Goal: Task Accomplishment & Management: Use online tool/utility

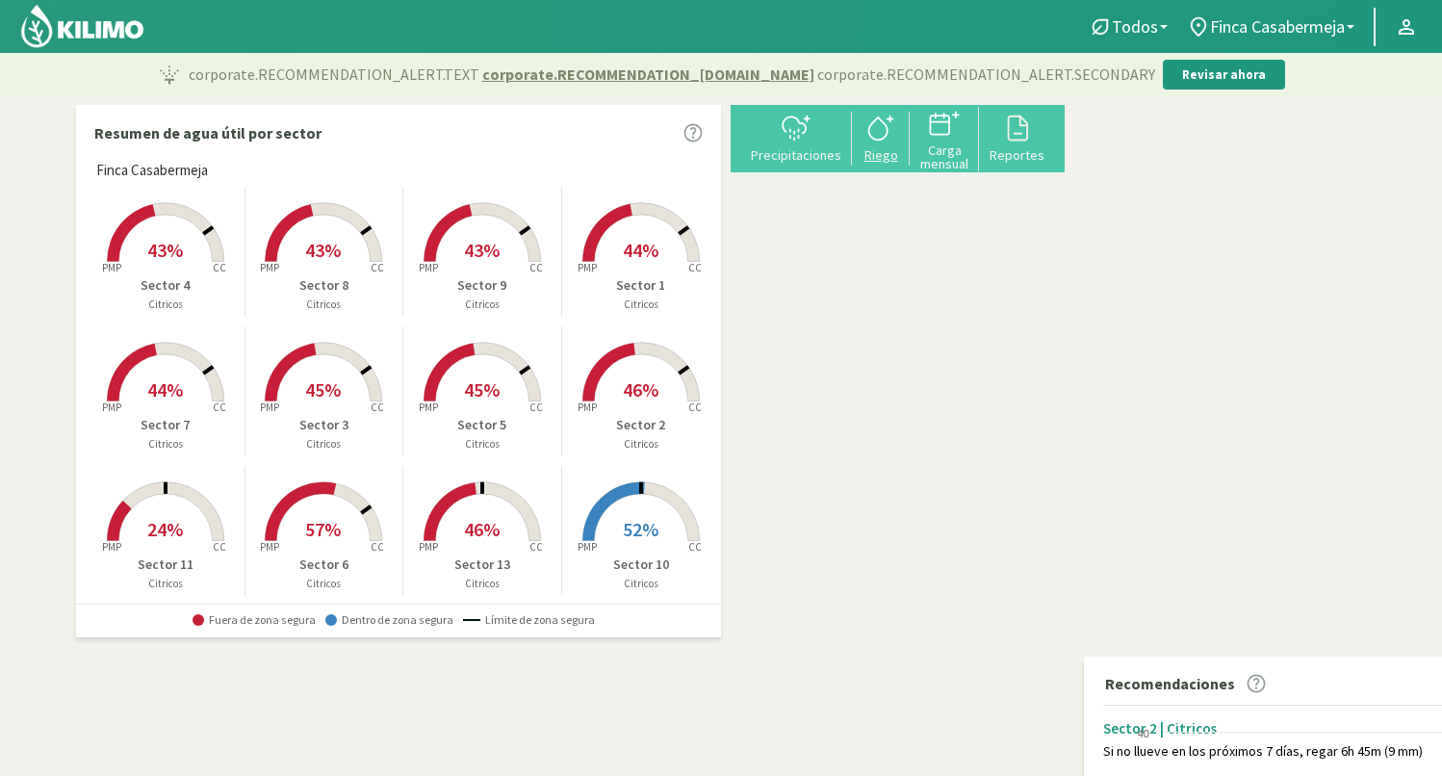
click at [904, 155] on div "Riego" at bounding box center [881, 154] width 46 height 13
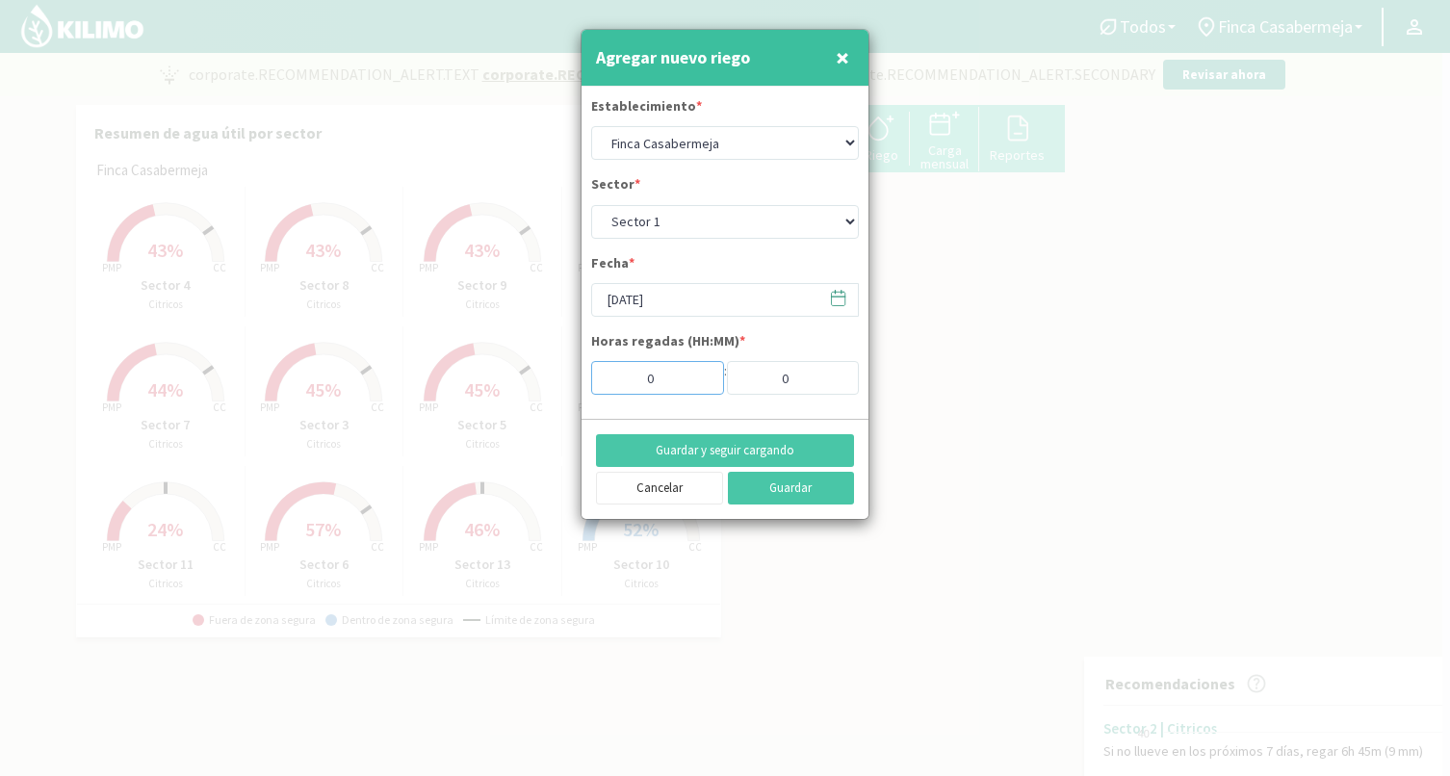
drag, startPoint x: 666, startPoint y: 375, endPoint x: 612, endPoint y: 376, distance: 53.9
click at [612, 376] on input "0" at bounding box center [657, 378] width 133 height 34
click at [848, 63] on span "×" at bounding box center [842, 57] width 13 height 32
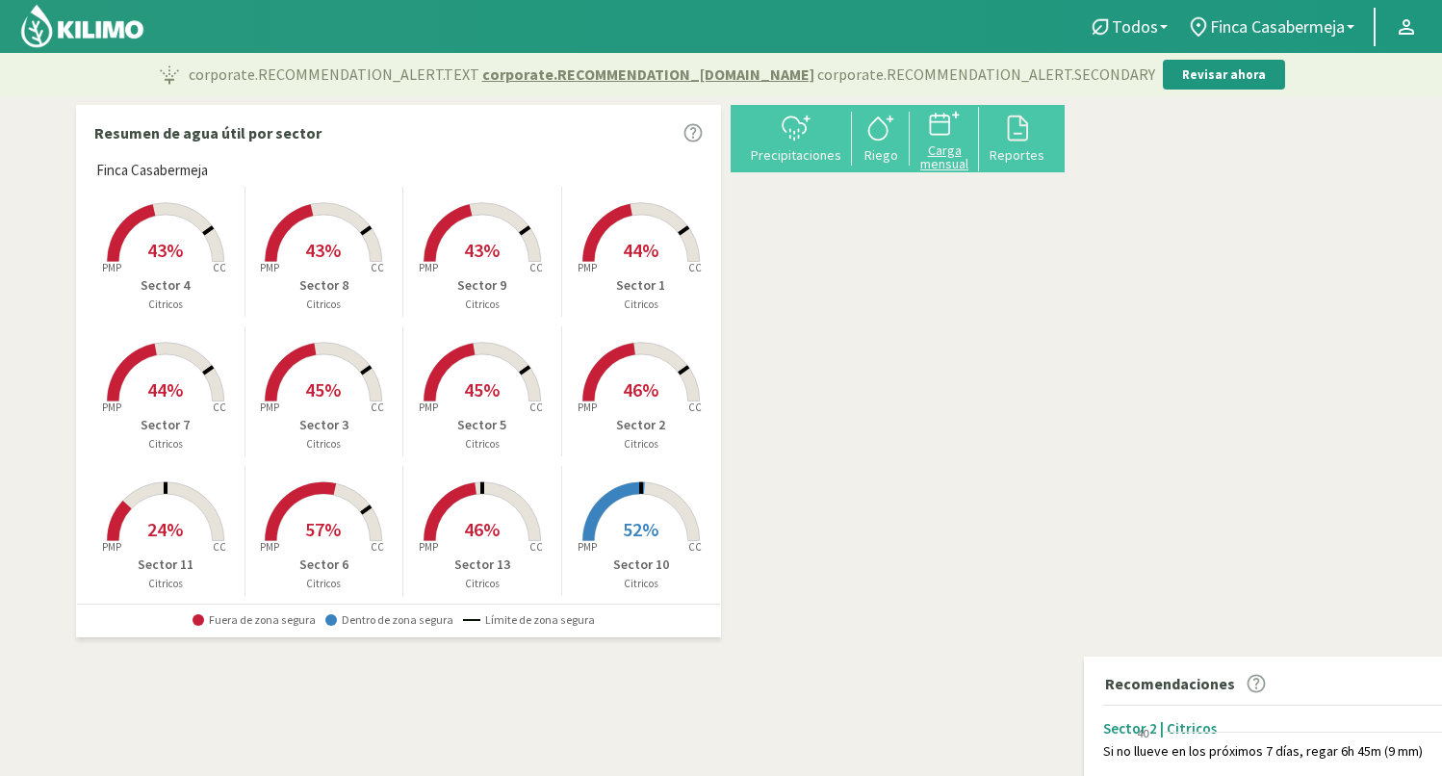
click at [973, 157] on div "Carga mensual" at bounding box center [944, 156] width 58 height 27
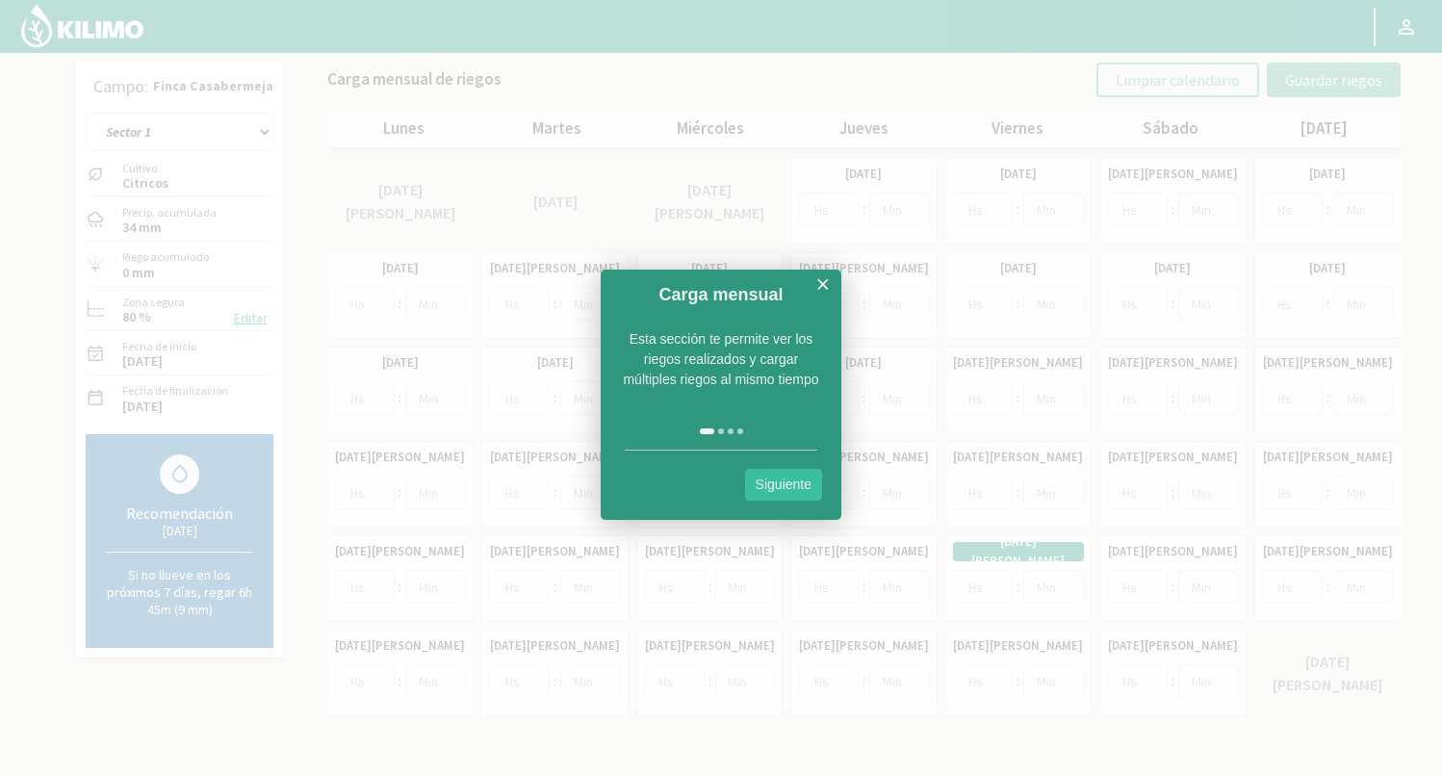
click at [795, 487] on link "Siguiente" at bounding box center [783, 485] width 77 height 32
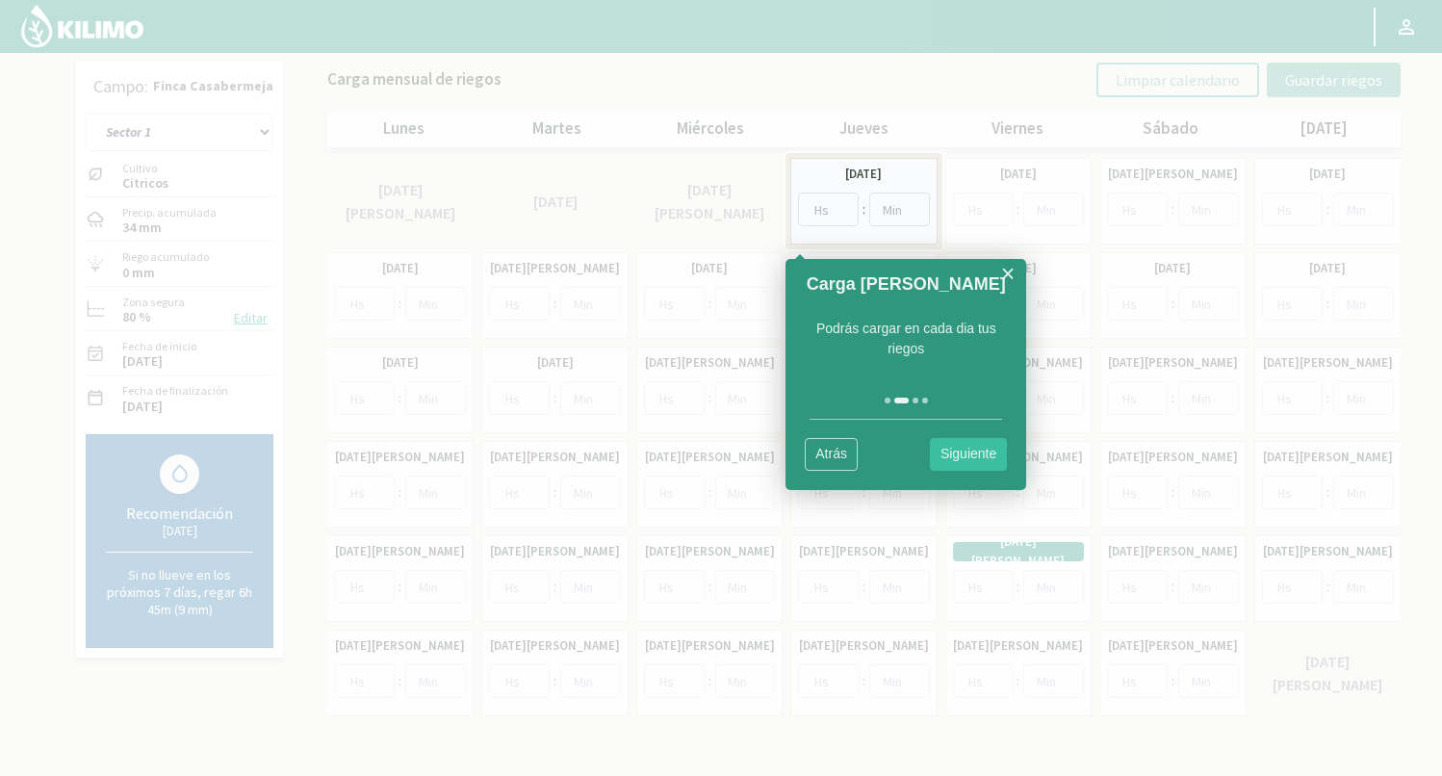
click at [628, 77] on div at bounding box center [721, 388] width 1442 height 776
click at [877, 374] on div at bounding box center [721, 388] width 1442 height 776
click at [839, 195] on div at bounding box center [863, 201] width 156 height 96
click at [827, 206] on div at bounding box center [863, 201] width 156 height 96
click at [759, 330] on div at bounding box center [721, 388] width 1442 height 776
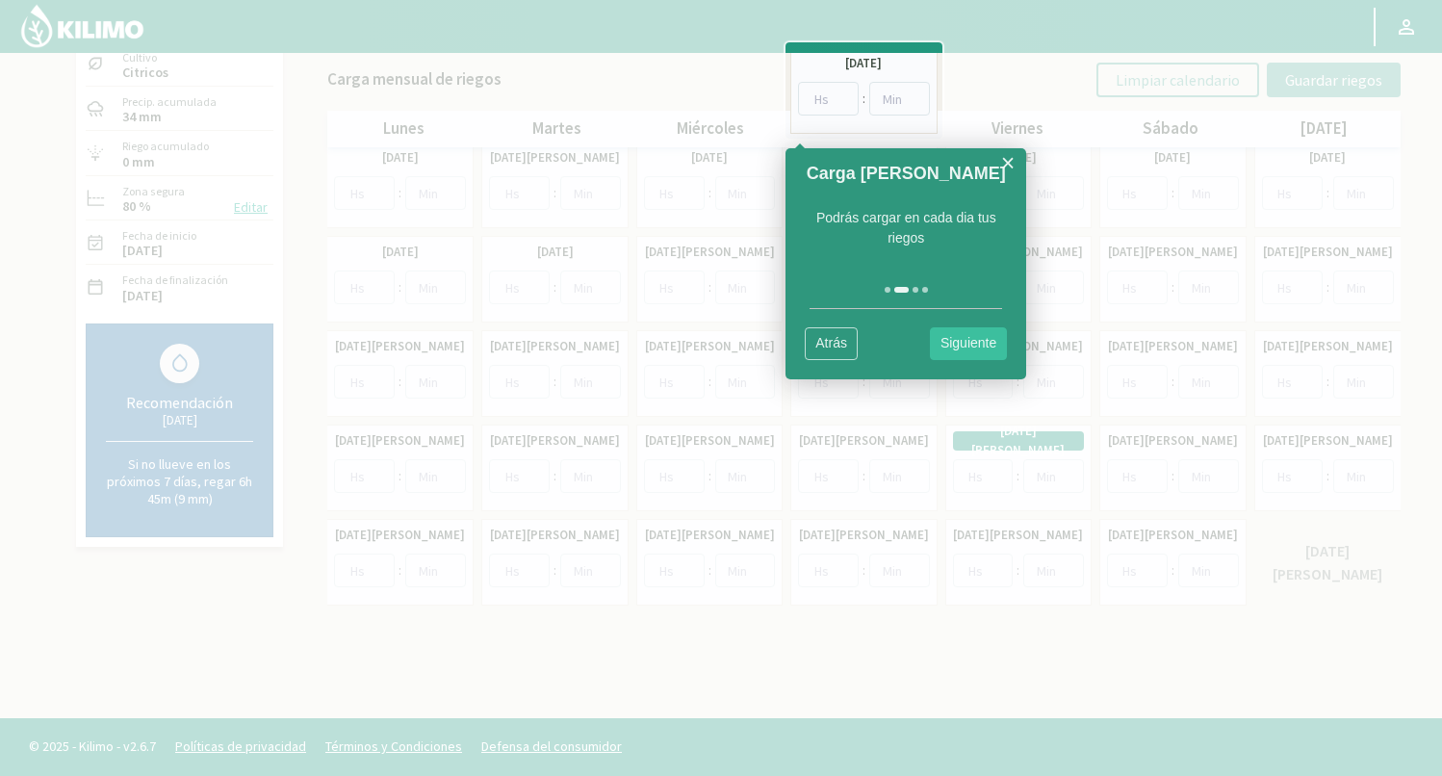
scroll to position [111, 0]
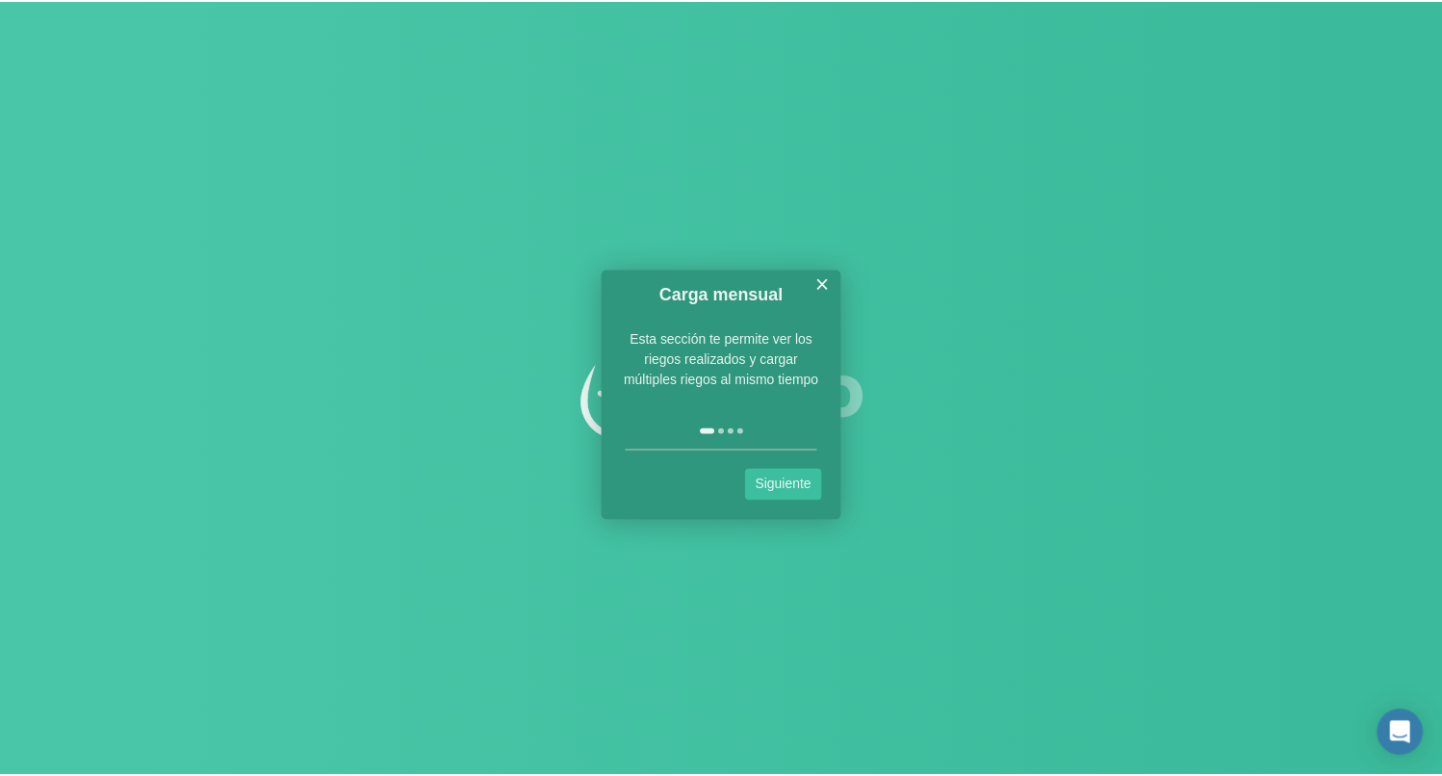
scroll to position [111, 0]
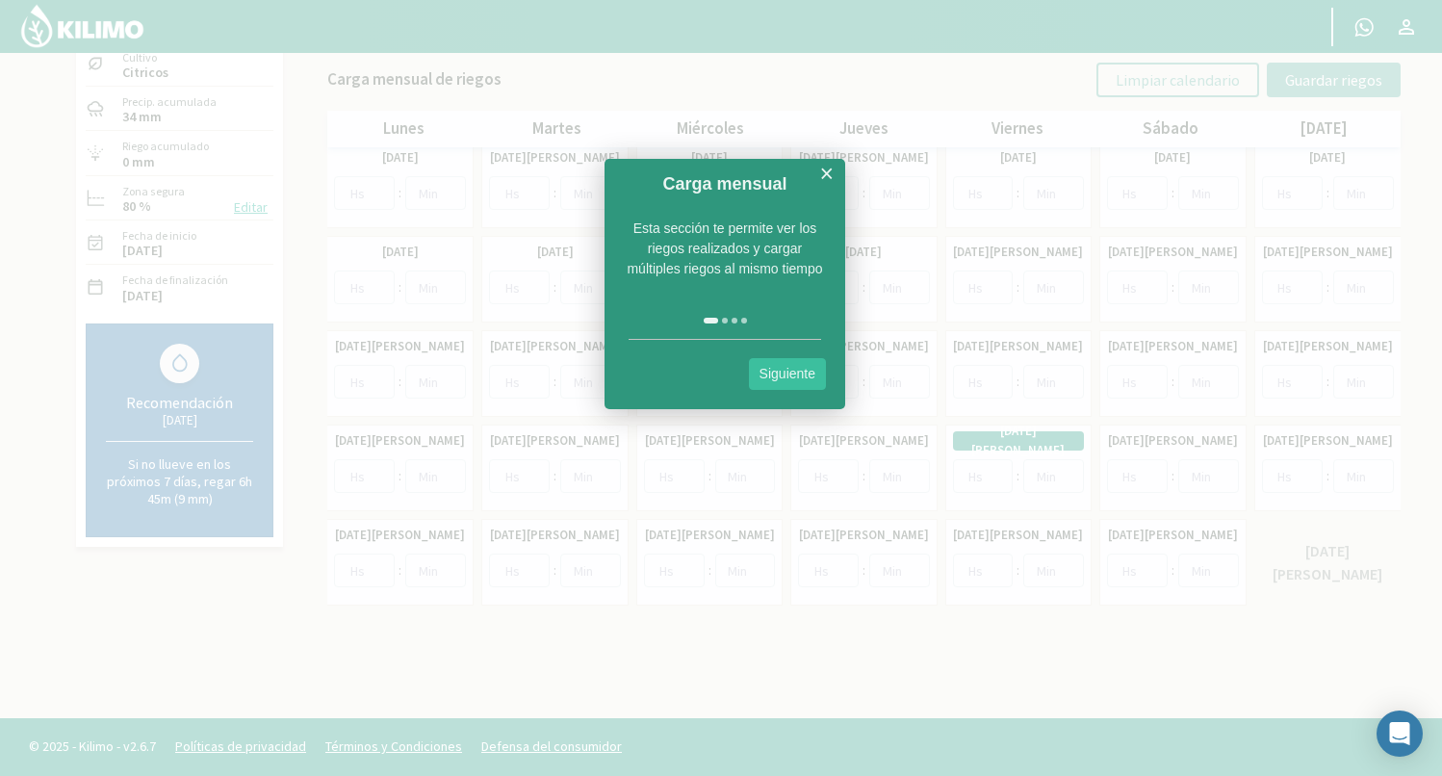
click at [802, 374] on link "Siguiente" at bounding box center [787, 374] width 77 height 32
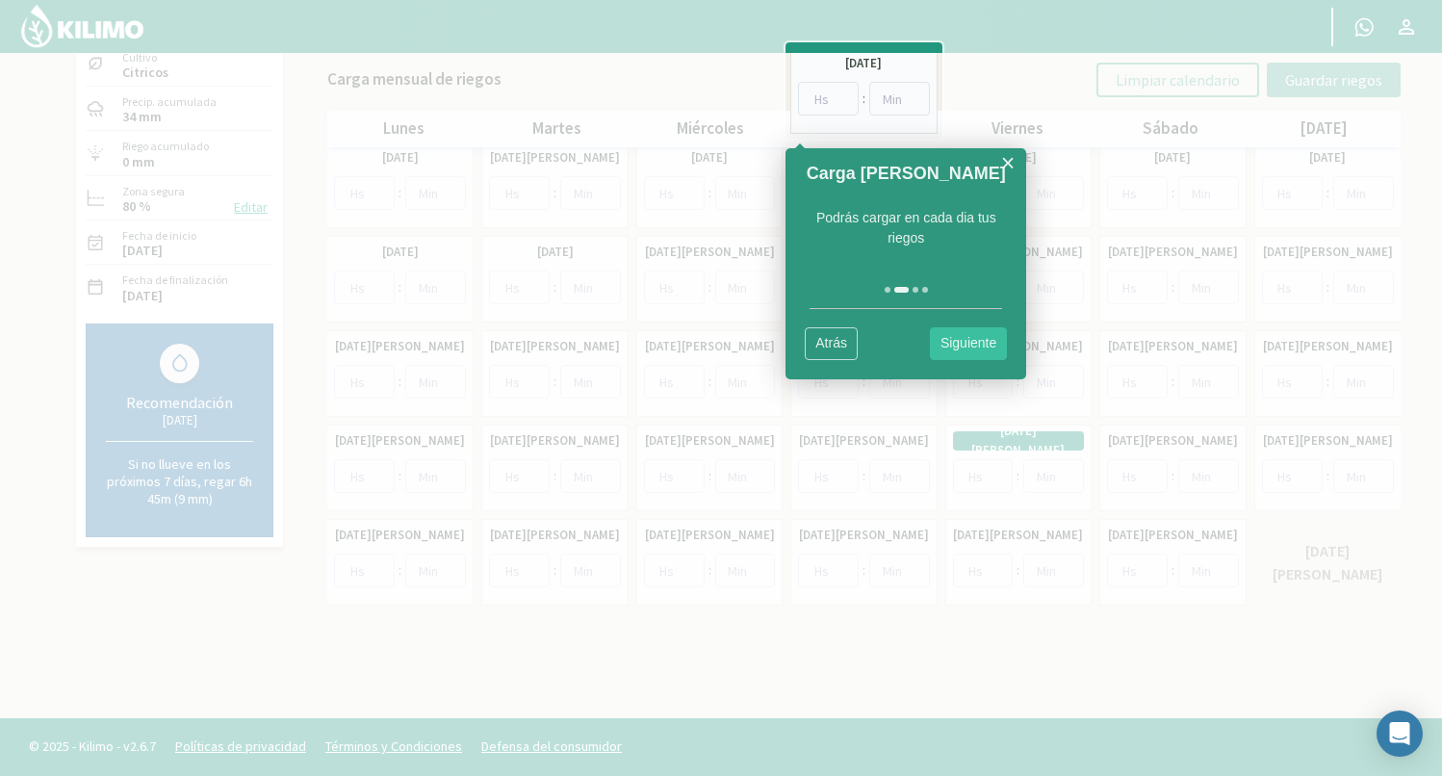
click at [832, 100] on div at bounding box center [863, 90] width 156 height 96
click at [844, 96] on div at bounding box center [863, 90] width 156 height 96
click at [892, 96] on div at bounding box center [863, 90] width 156 height 96
click at [808, 99] on div at bounding box center [863, 90] width 156 height 96
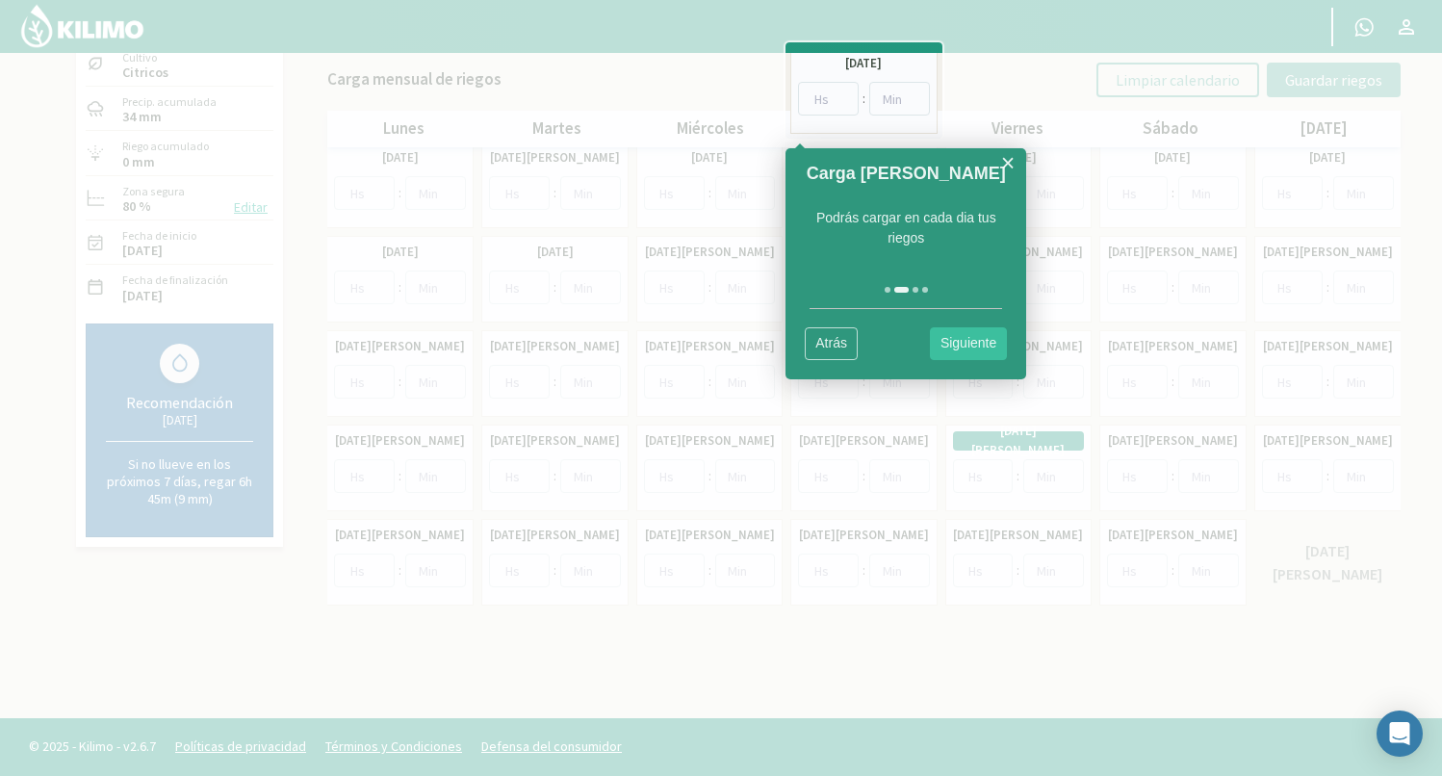
click at [808, 99] on div at bounding box center [863, 90] width 156 height 96
click at [860, 61] on div at bounding box center [863, 90] width 156 height 96
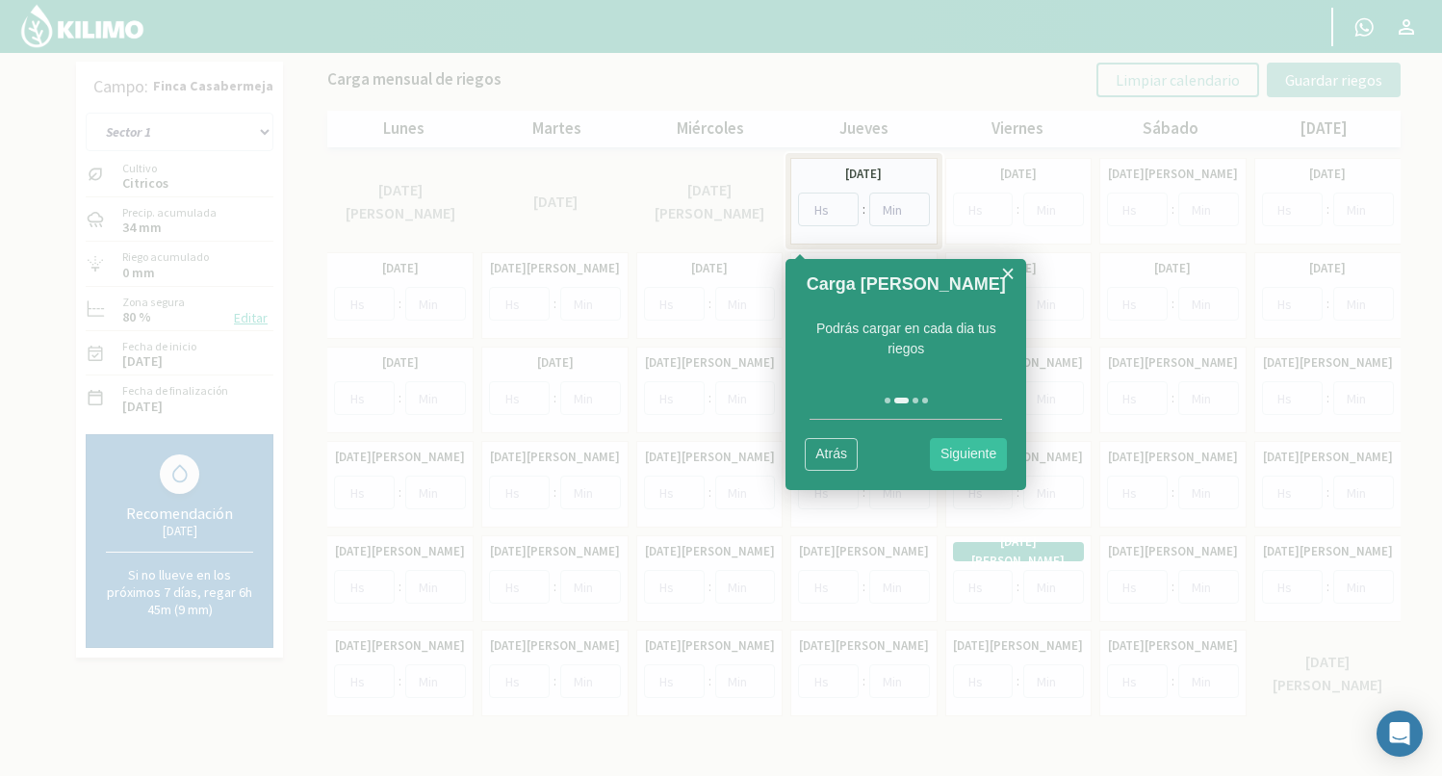
scroll to position [0, 0]
click at [725, 161] on div at bounding box center [721, 388] width 1442 height 776
click at [755, 53] on div at bounding box center [721, 388] width 1442 height 776
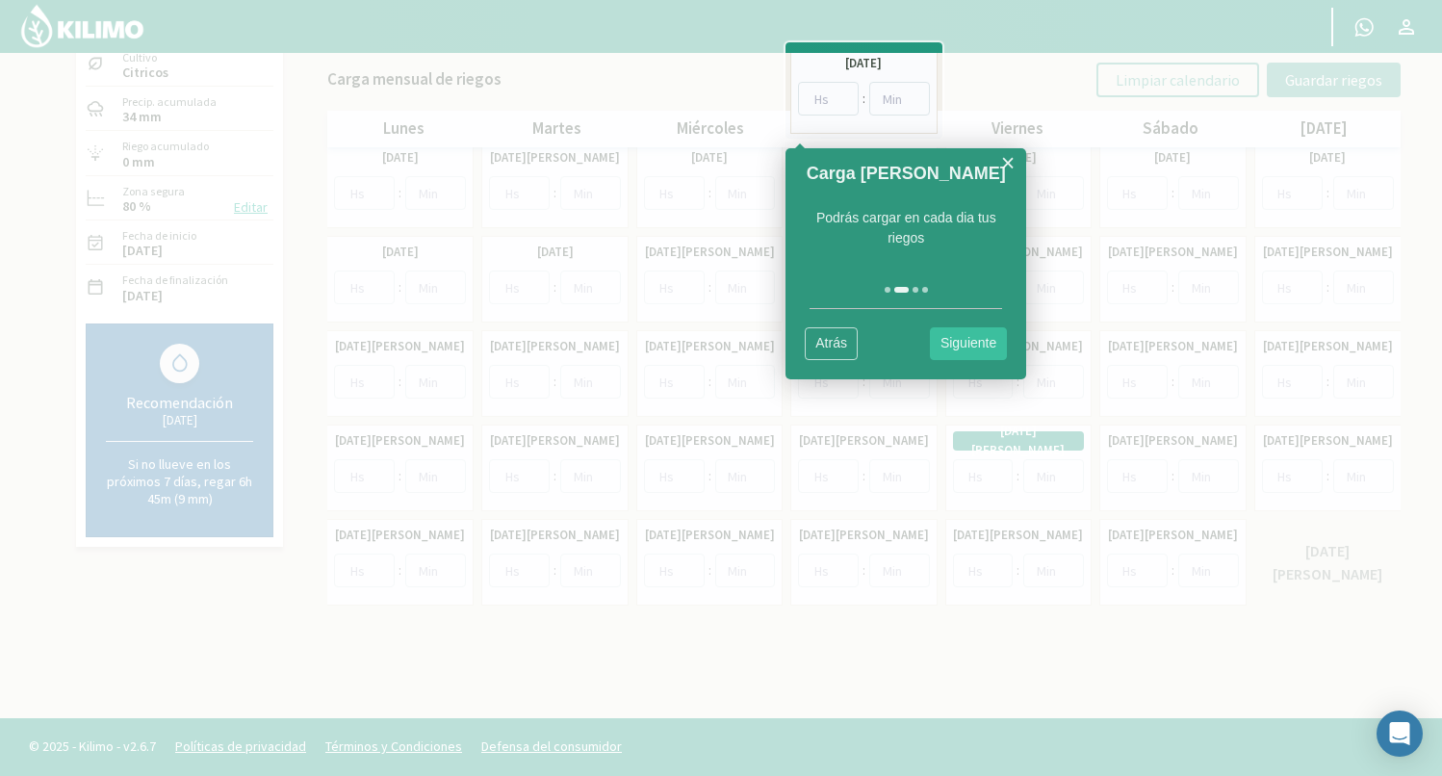
scroll to position [111, 0]
click at [847, 96] on div at bounding box center [863, 90] width 156 height 96
click at [843, 114] on div at bounding box center [863, 90] width 156 height 96
click at [849, 103] on div at bounding box center [863, 90] width 156 height 96
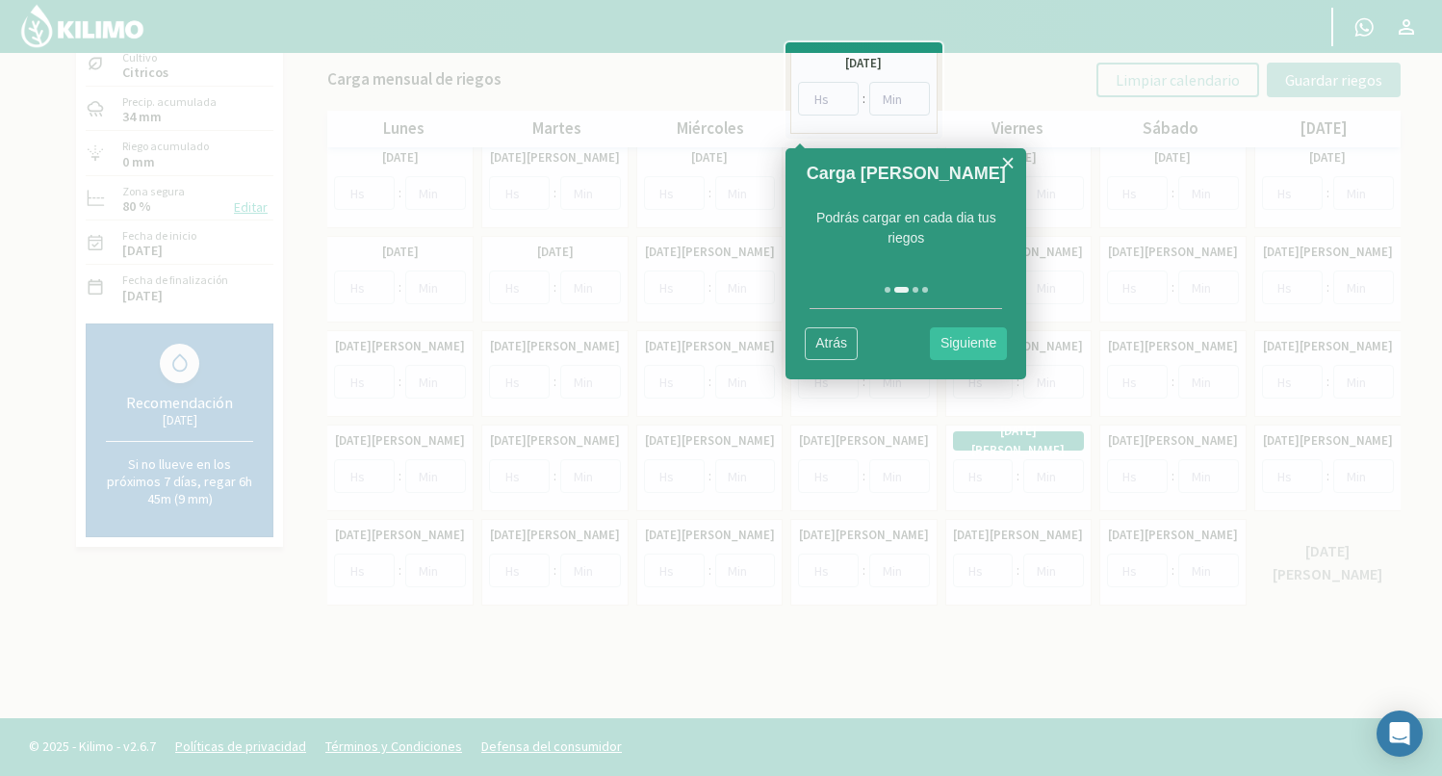
click at [911, 96] on div at bounding box center [863, 90] width 156 height 96
